Goal: Task Accomplishment & Management: Use online tool/utility

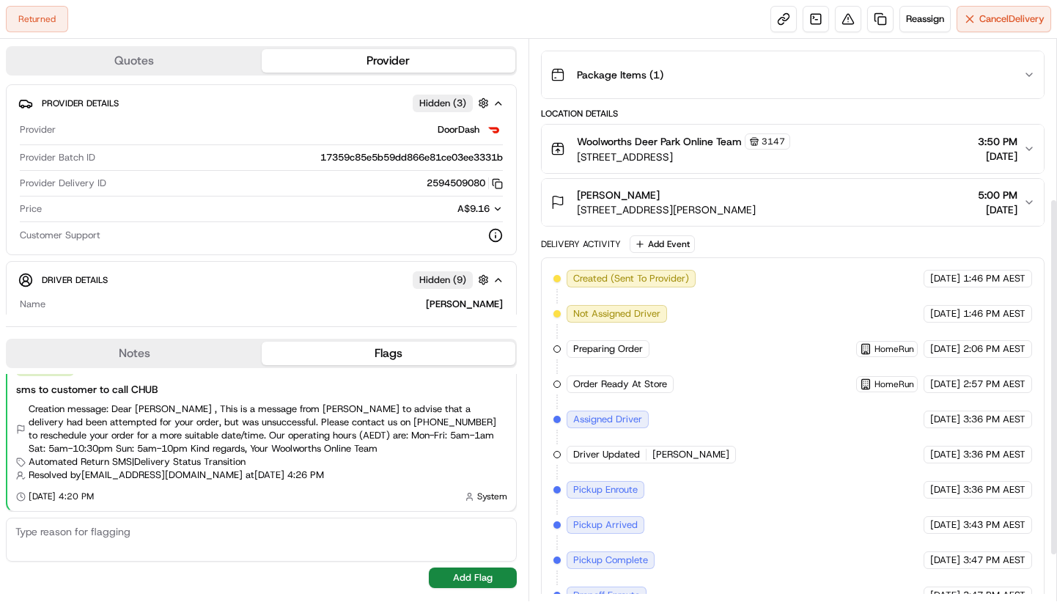
scroll to position [322, 0]
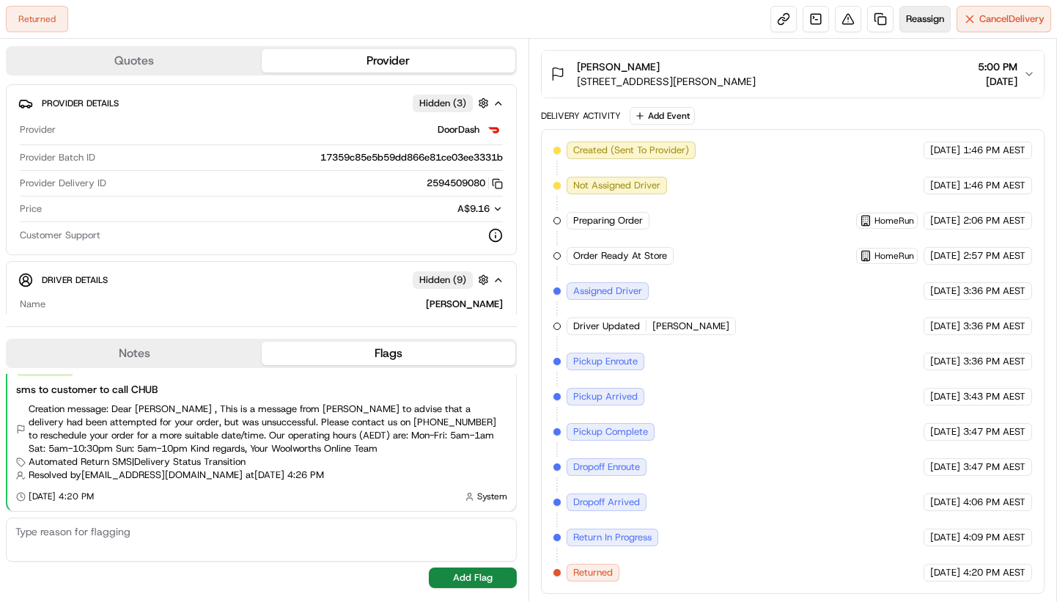
click at [917, 20] on span "Reassign" at bounding box center [925, 18] width 38 height 13
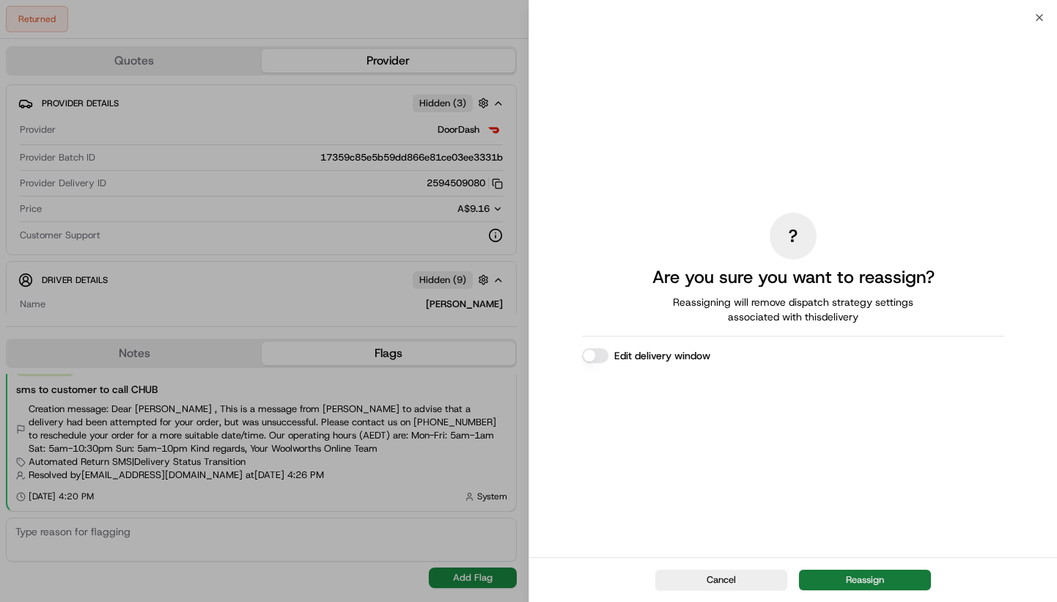
click at [870, 574] on button "Reassign" at bounding box center [865, 580] width 132 height 21
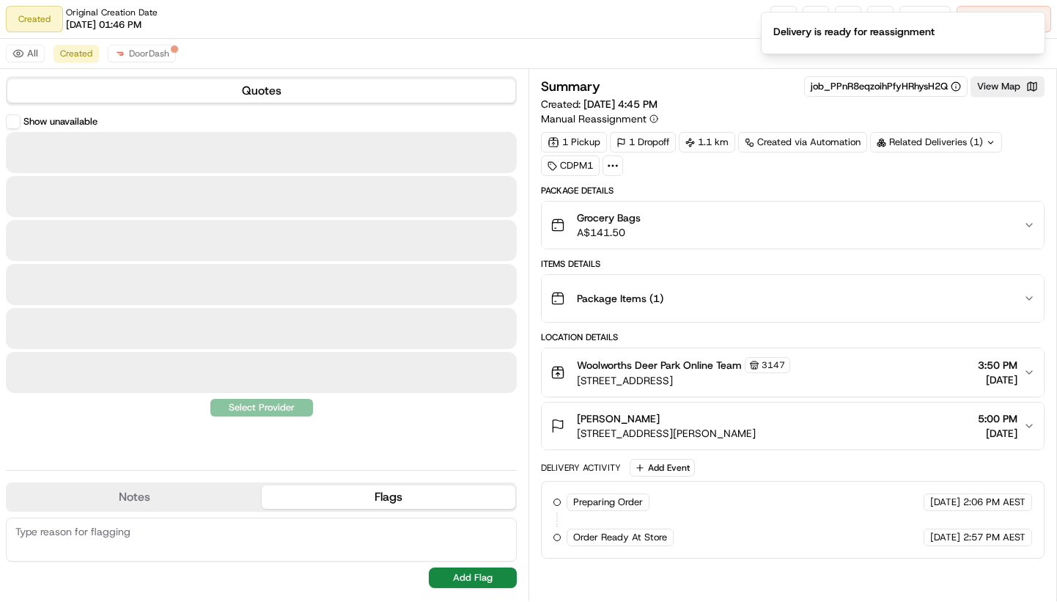
scroll to position [0, 0]
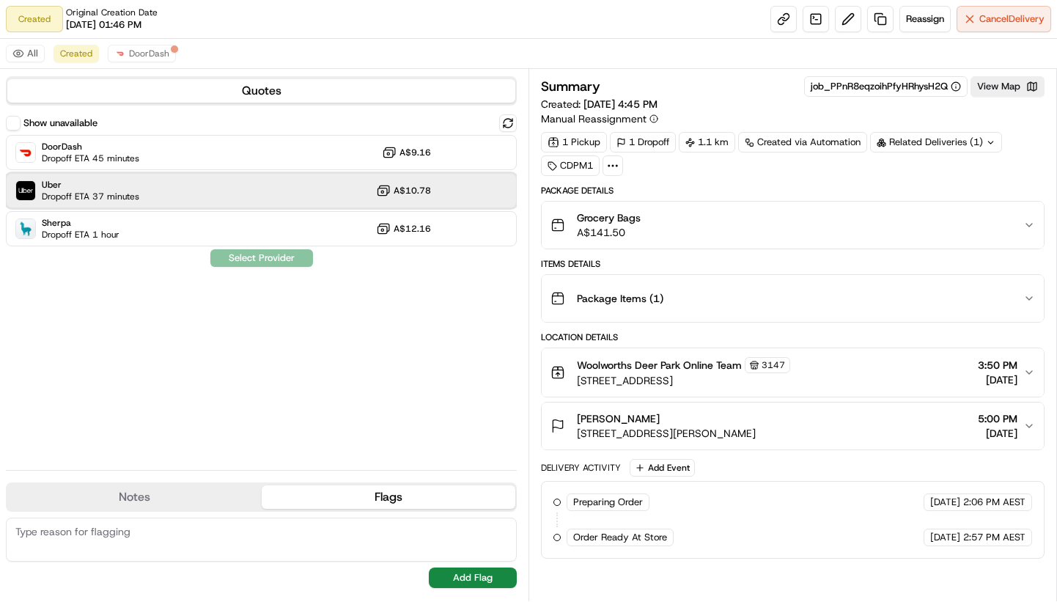
click at [150, 187] on div "Uber Dropoff ETA 37 minutes A$10.78" at bounding box center [261, 190] width 511 height 35
click at [250, 254] on button "Assign Provider" at bounding box center [262, 258] width 104 height 18
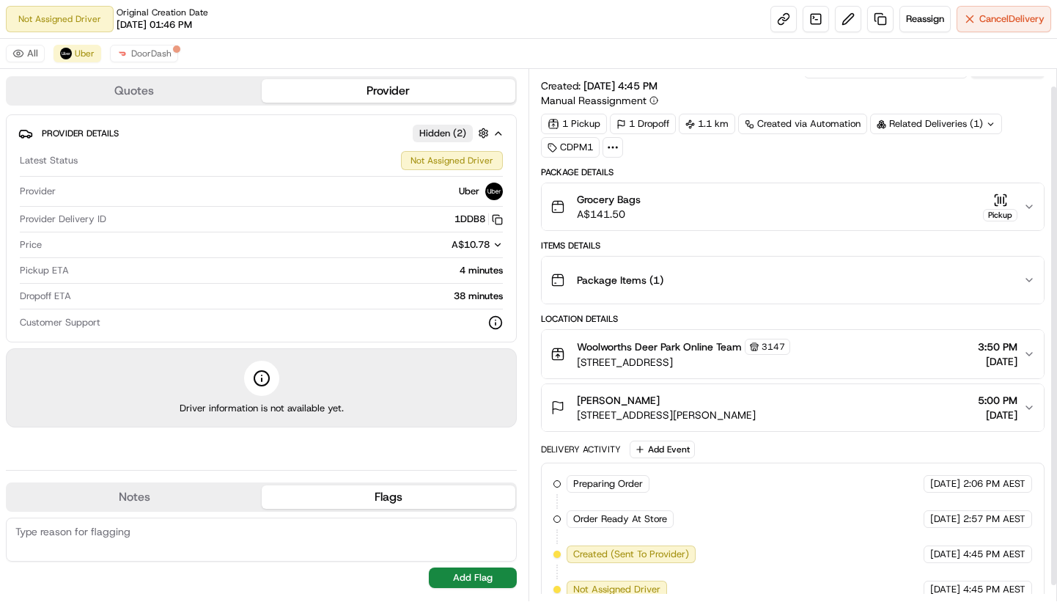
scroll to position [35, 0]
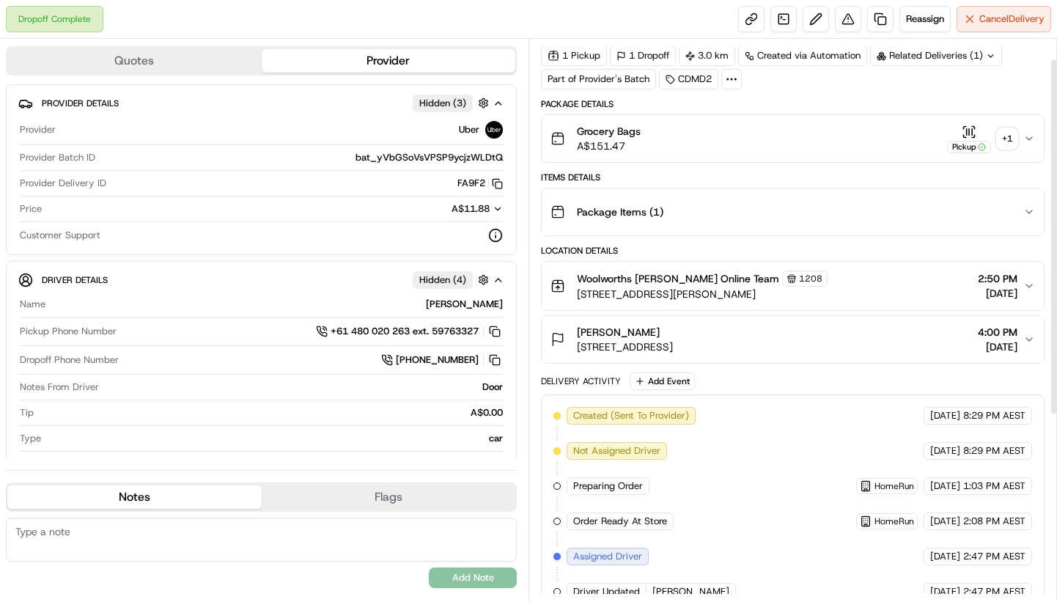
scroll to position [29, 0]
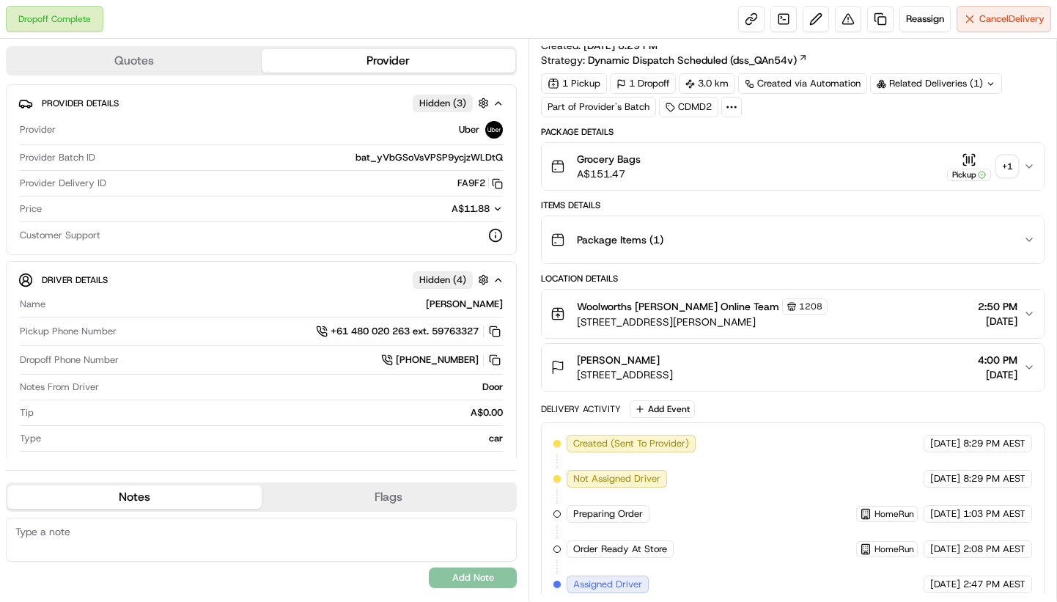
click at [1013, 168] on div "+ 1" at bounding box center [1007, 166] width 21 height 21
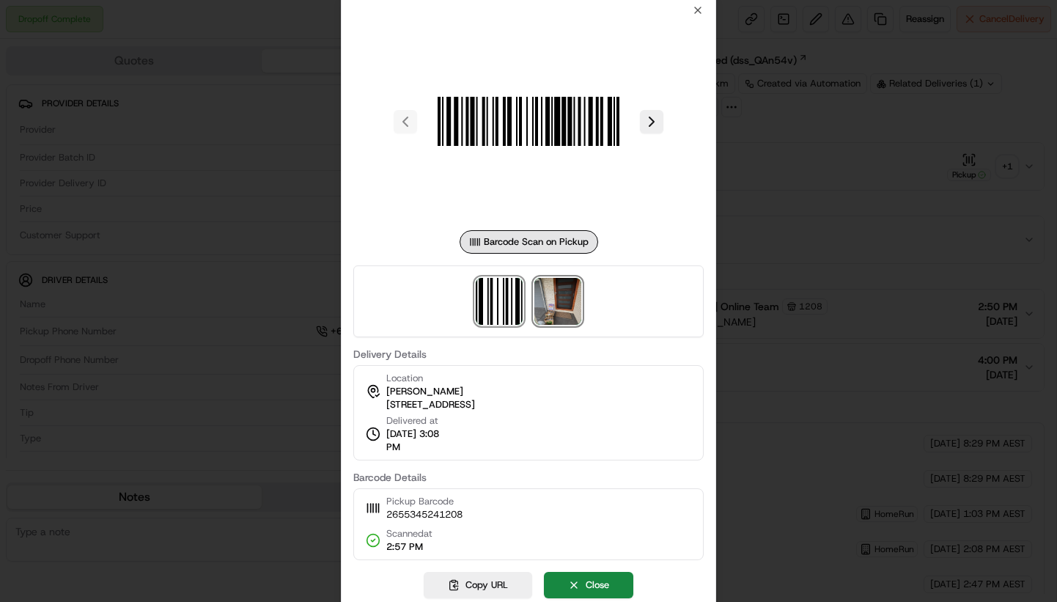
click at [569, 282] on img at bounding box center [557, 301] width 47 height 47
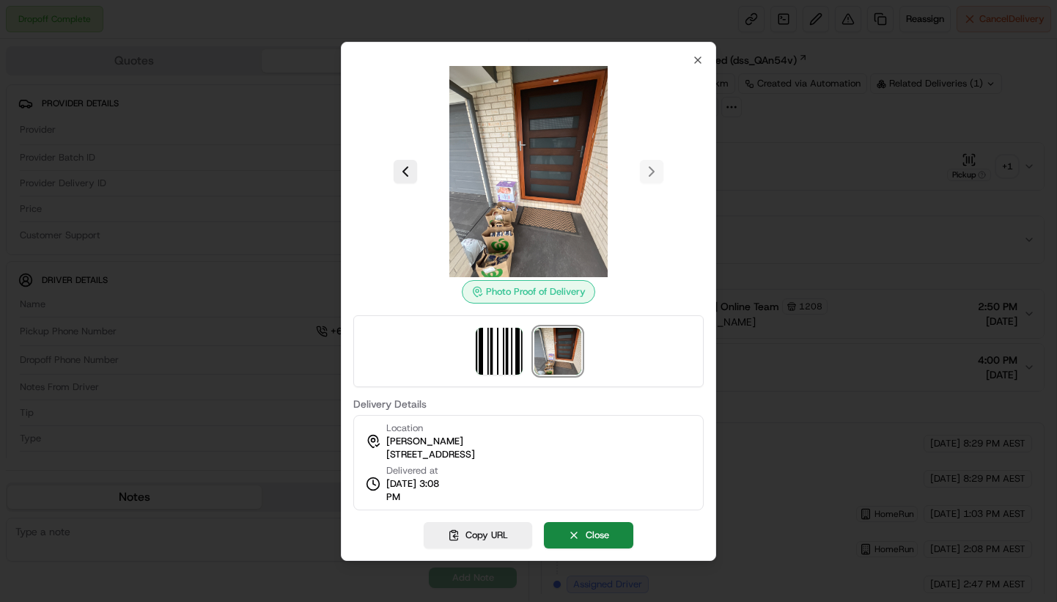
click at [648, 173] on div at bounding box center [528, 171] width 350 height 211
click at [693, 57] on icon "button" at bounding box center [698, 60] width 12 height 12
